Goal: Check status: Check status

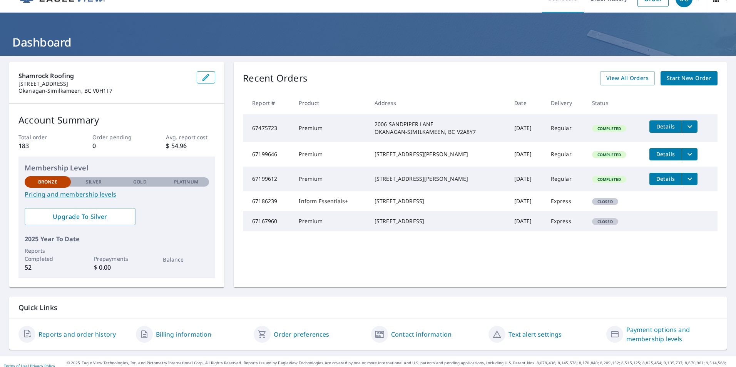
scroll to position [24, 0]
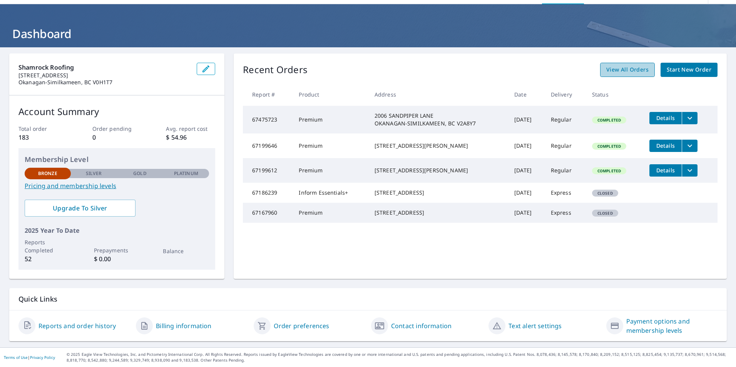
click at [637, 75] on link "View All Orders" at bounding box center [627, 70] width 55 height 14
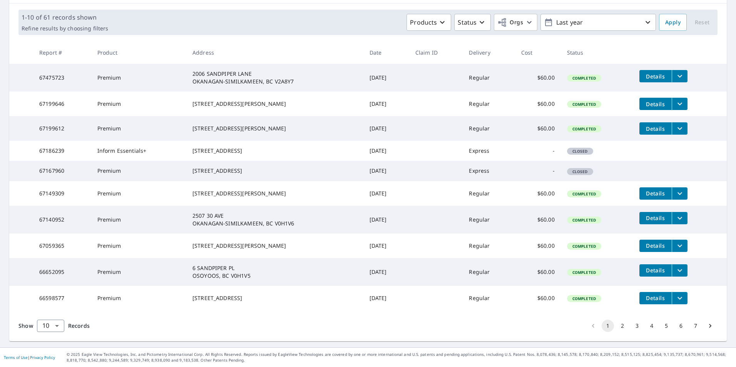
scroll to position [137, 0]
click at [646, 328] on button "4" at bounding box center [652, 326] width 12 height 12
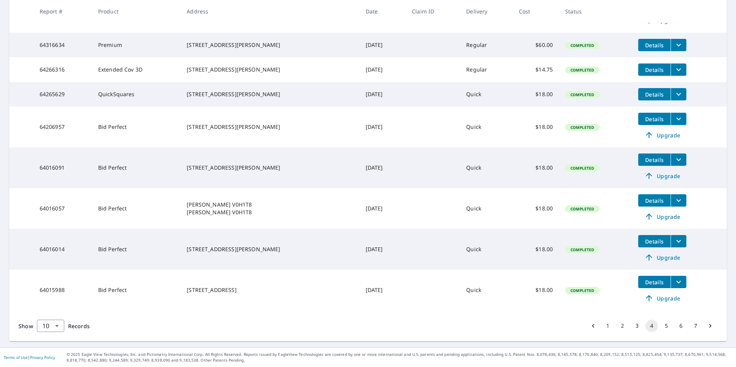
scroll to position [216, 0]
click at [661, 328] on button "5" at bounding box center [666, 326] width 12 height 12
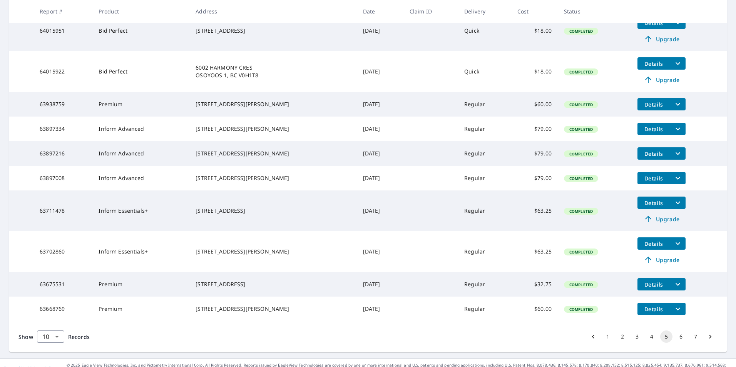
scroll to position [189, 0]
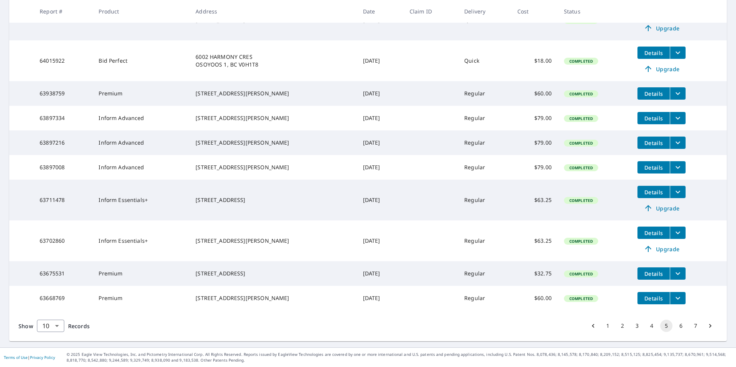
click at [678, 327] on button "6" at bounding box center [681, 326] width 12 height 12
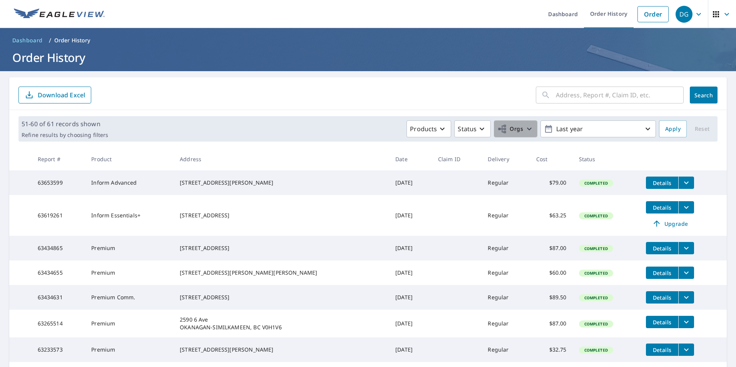
click at [527, 129] on icon "button" at bounding box center [529, 128] width 9 height 9
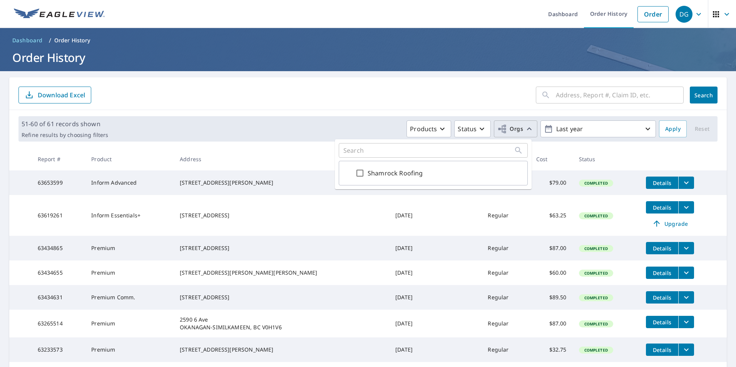
click at [171, 117] on div "51-60 of 61 records shown Refine results by choosing filters Products Status Or…" at bounding box center [367, 128] width 699 height 25
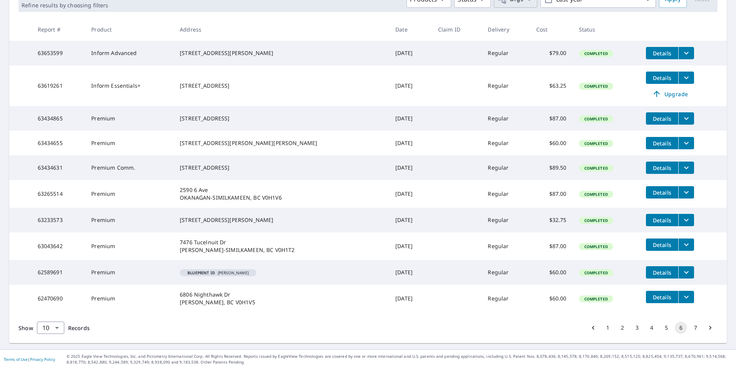
scroll to position [147, 0]
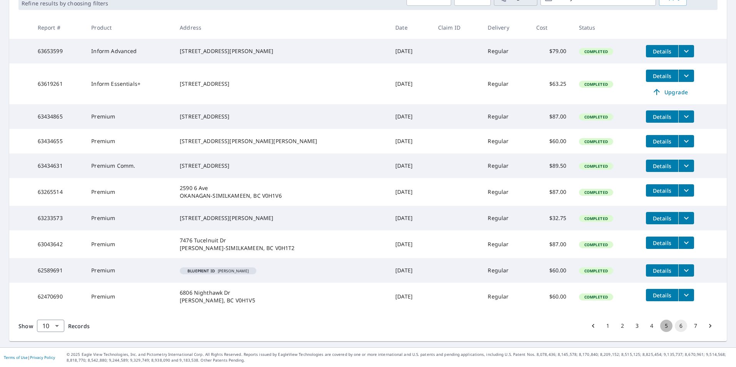
click at [660, 326] on button "5" at bounding box center [666, 326] width 12 height 12
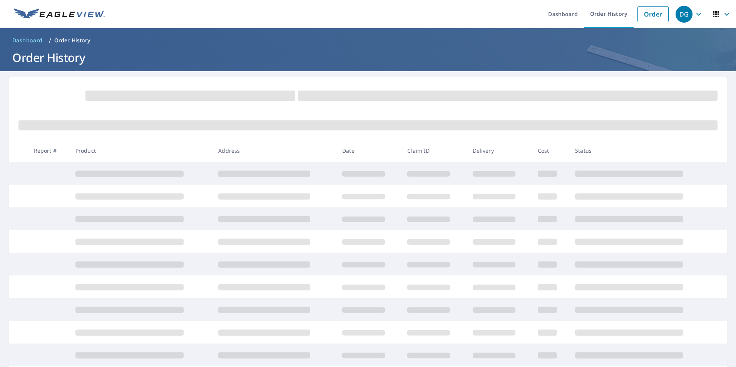
scroll to position [15, 0]
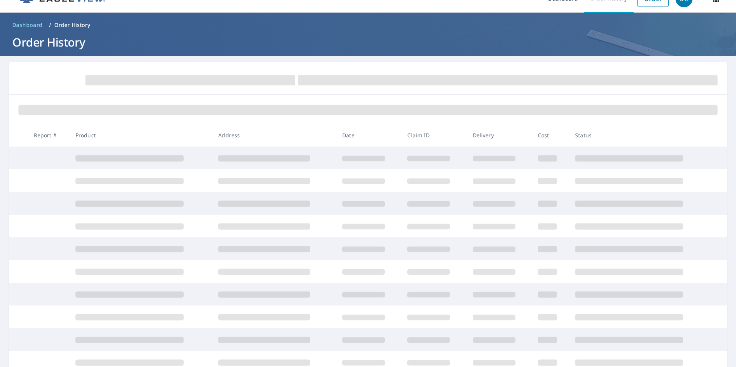
click at [278, 130] on th "Address" at bounding box center [274, 135] width 124 height 23
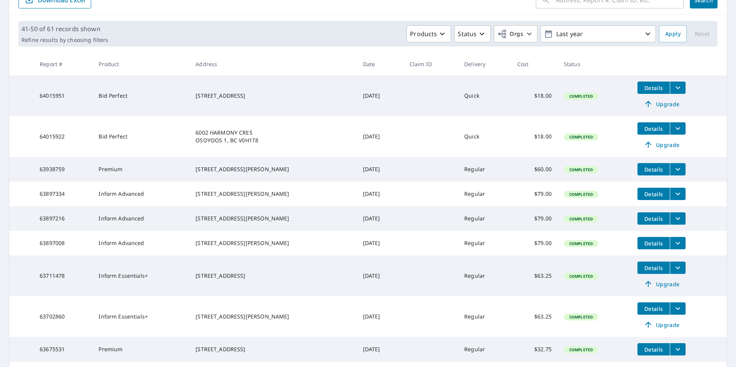
scroll to position [0, 0]
